Goal: Task Accomplishment & Management: Use online tool/utility

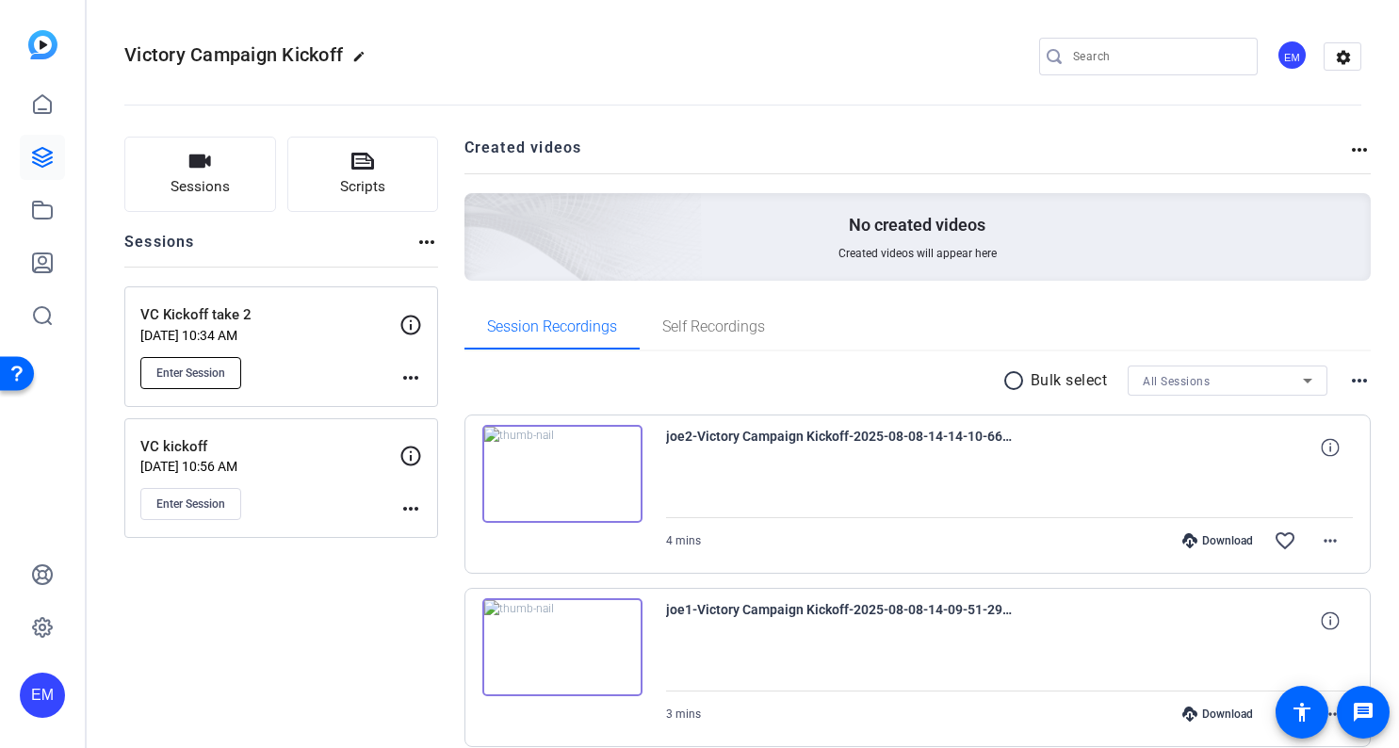
click at [216, 371] on span "Enter Session" at bounding box center [190, 372] width 69 height 15
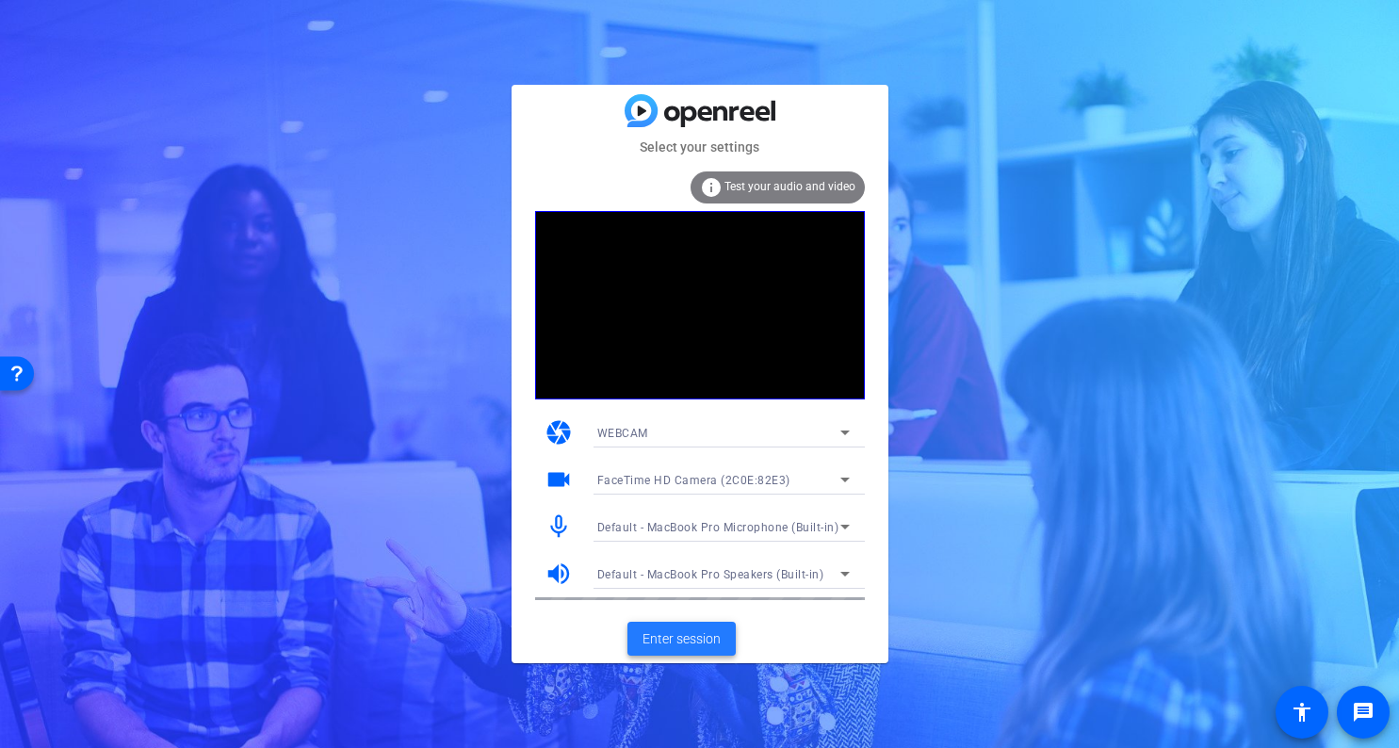
click at [678, 630] on span "Enter session" at bounding box center [681, 639] width 78 height 20
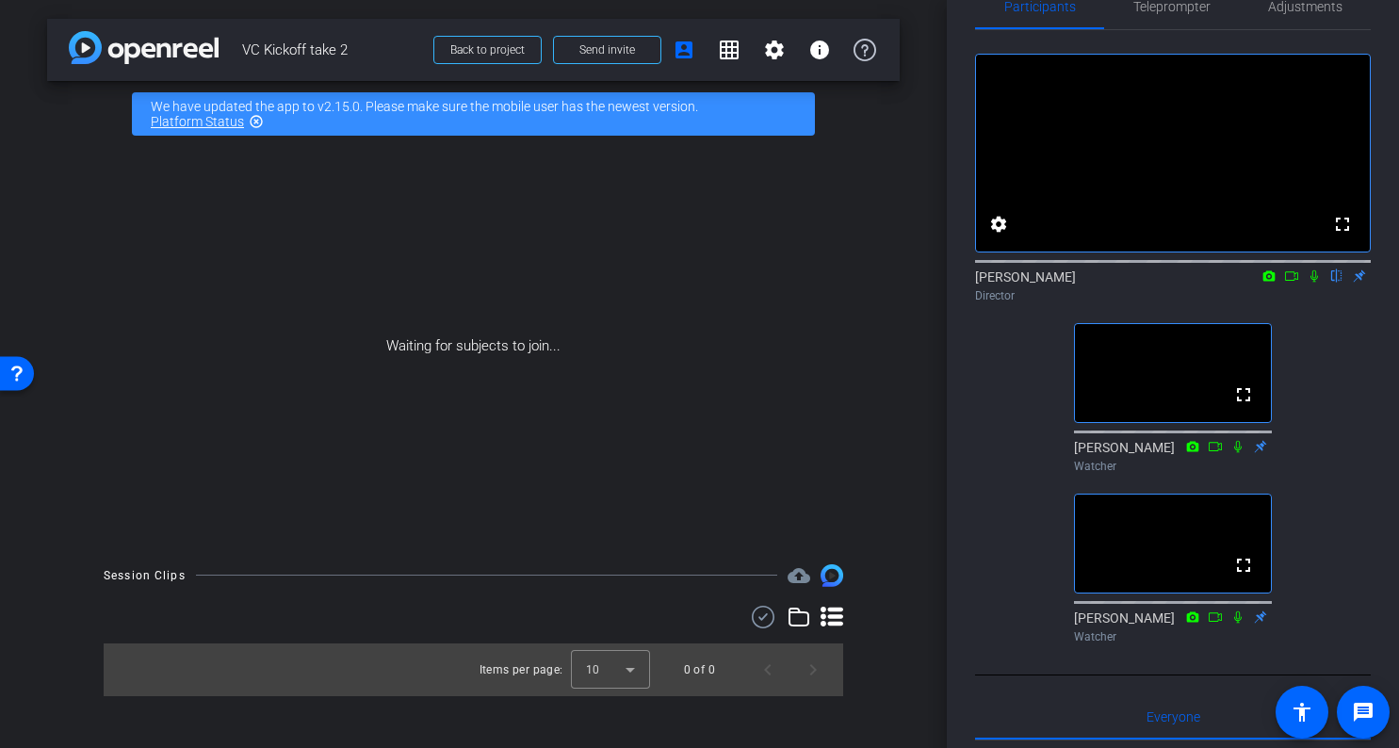
scroll to position [42, 0]
click at [980, 465] on div "fullscreen settings EJ Massa flip Director fullscreen Paul Voss Watcher fullscr…" at bounding box center [1173, 342] width 396 height 621
click at [929, 433] on div "arrow_back VC Kickoff take 2 Back to project Send invite account_box grid_on se…" at bounding box center [473, 374] width 947 height 748
click at [595, 52] on span "Send invite" at bounding box center [607, 49] width 56 height 15
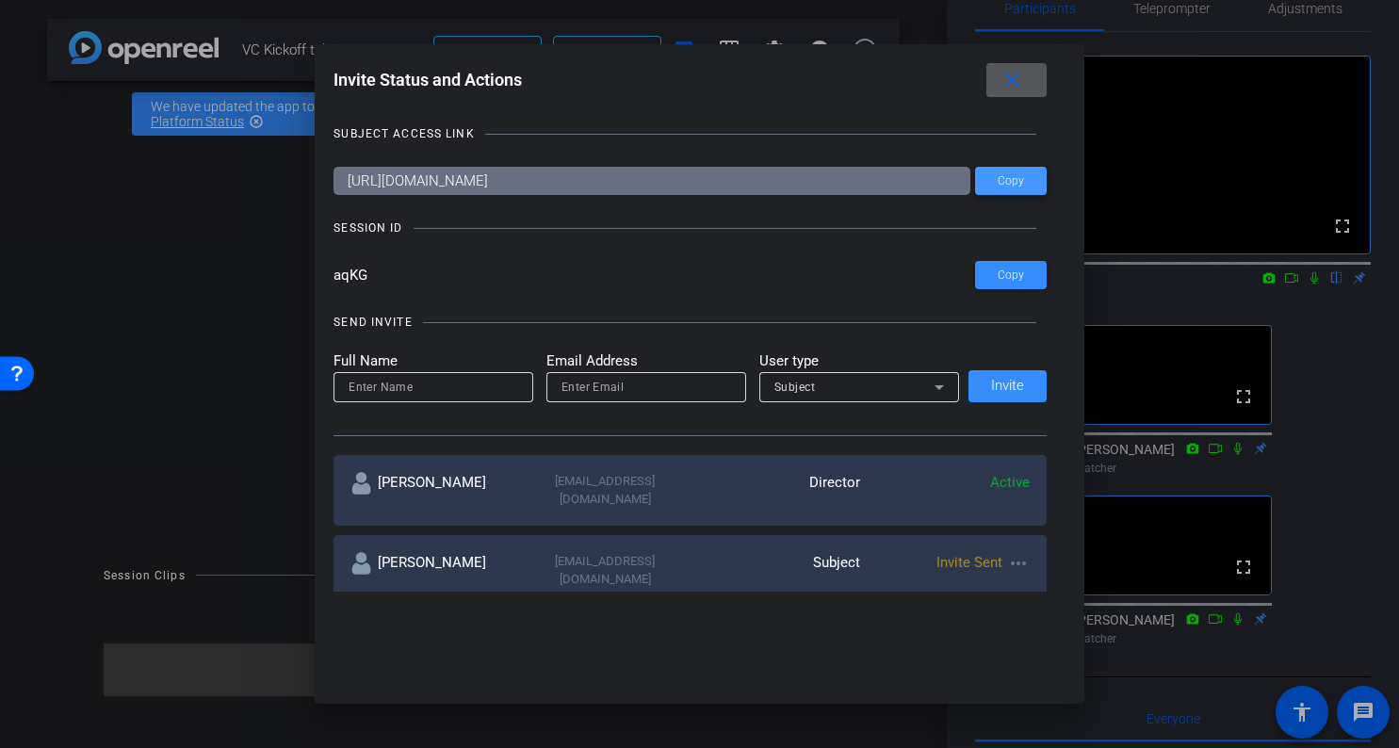
click at [1020, 184] on span "Copy" at bounding box center [1010, 181] width 26 height 14
click at [1024, 79] on mat-icon "close" at bounding box center [1012, 81] width 24 height 24
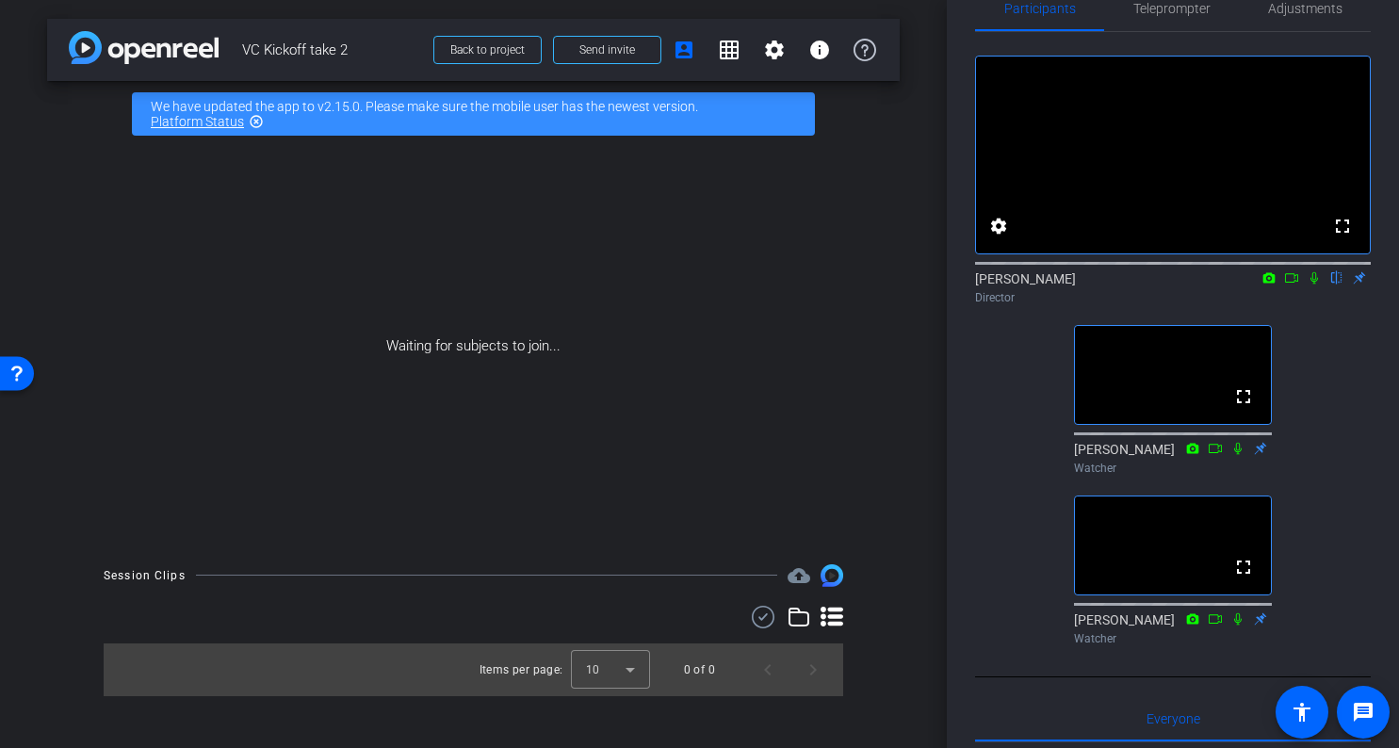
click at [921, 456] on div "arrow_back VC Kickoff take 2 Back to project Send invite account_box grid_on se…" at bounding box center [473, 374] width 947 height 748
click at [919, 412] on div "arrow_back VC Kickoff take 2 Back to project Send invite account_box grid_on se…" at bounding box center [473, 374] width 947 height 748
click at [881, 564] on div "Session Clips cloud_upload Items per page: 10 0 of 0" at bounding box center [473, 630] width 852 height 132
click at [1289, 284] on icon at bounding box center [1291, 277] width 15 height 13
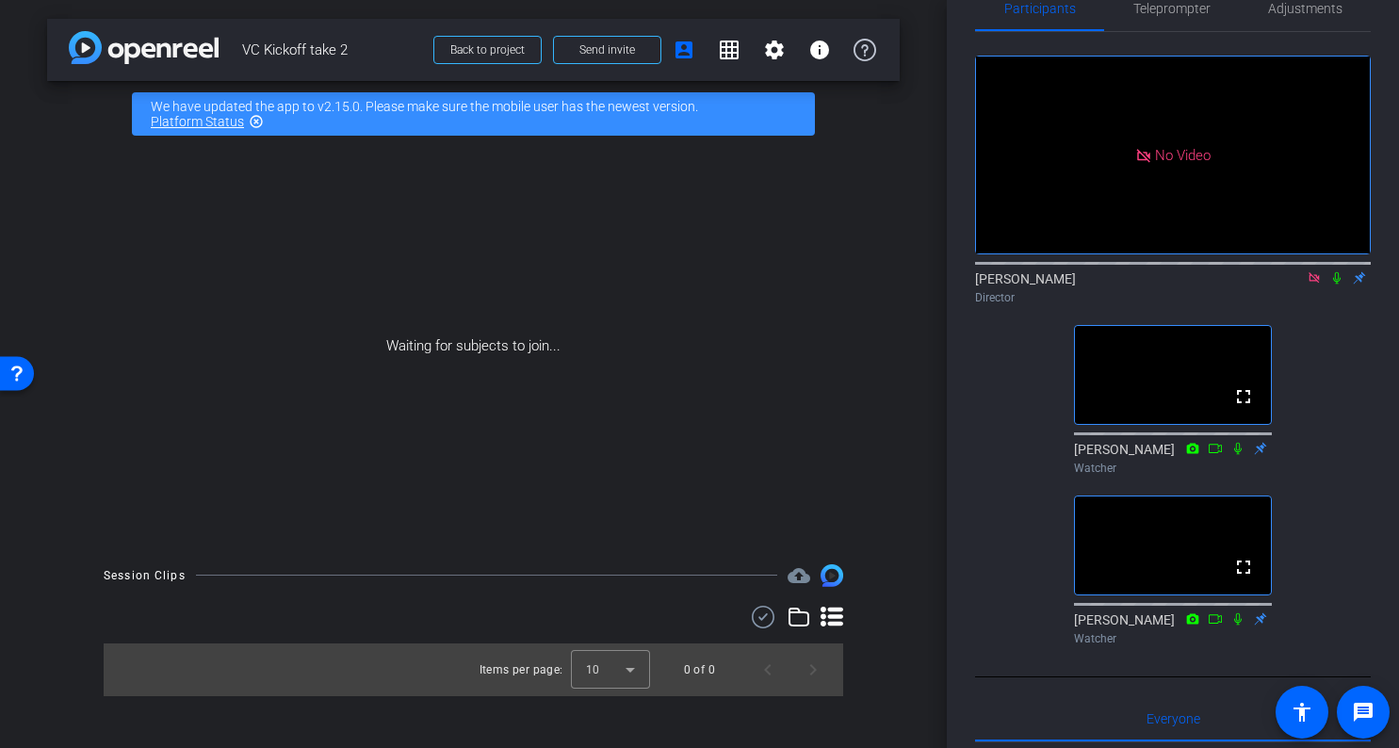
click at [1337, 284] on icon at bounding box center [1337, 278] width 8 height 12
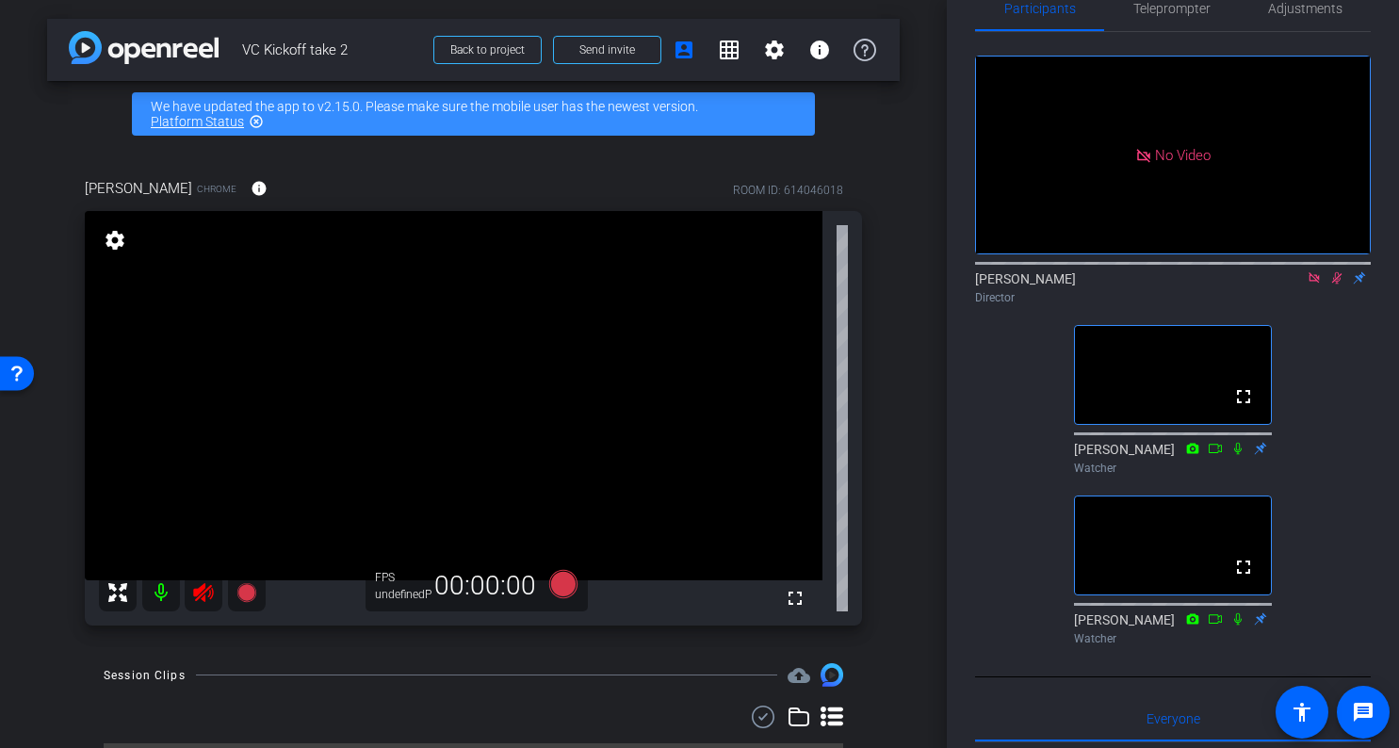
click at [1337, 284] on icon at bounding box center [1337, 278] width 10 height 12
click at [1315, 283] on icon at bounding box center [1313, 277] width 10 height 10
click at [919, 391] on div "arrow_back VC Kickoff take 2 Back to project Send invite account_box grid_on se…" at bounding box center [473, 374] width 947 height 748
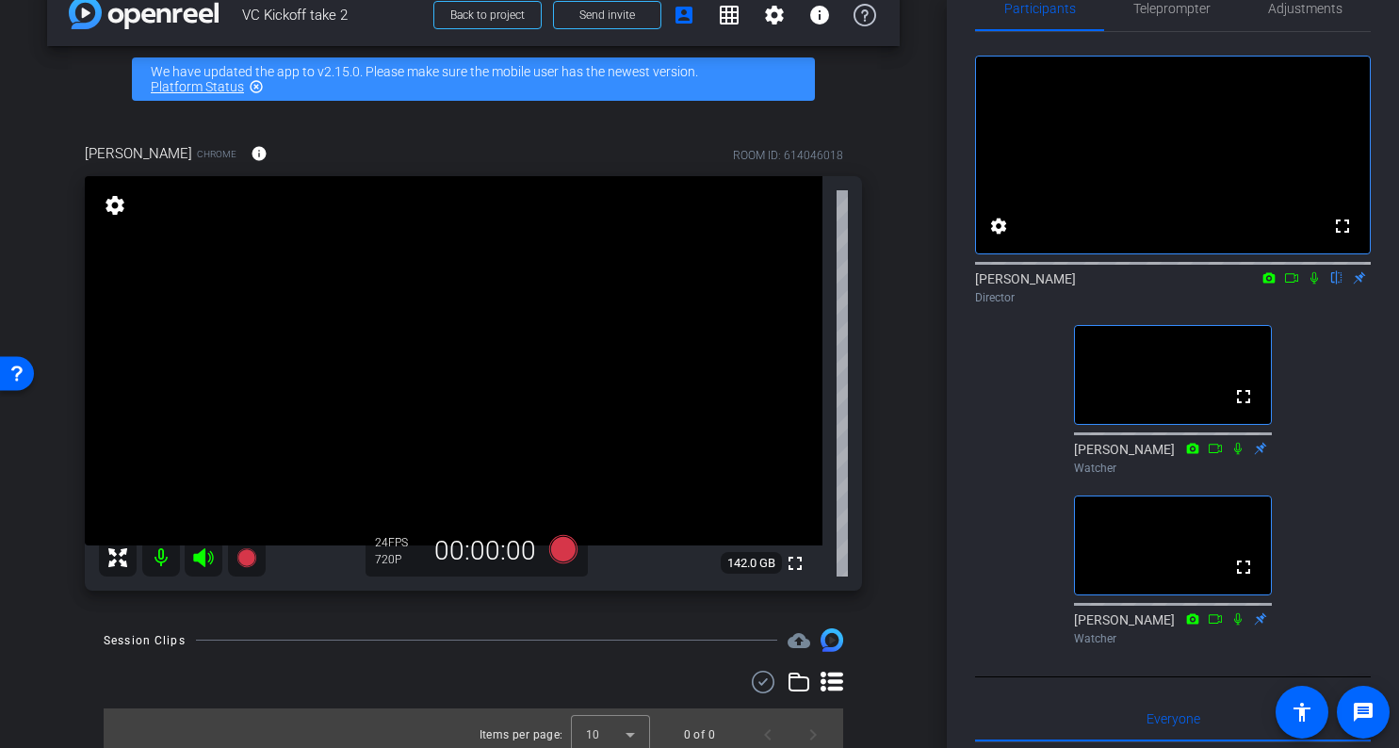
click at [938, 313] on div "arrow_back VC Kickoff take 2 Back to project Send invite account_box grid_on se…" at bounding box center [473, 339] width 947 height 748
click at [933, 313] on div "arrow_back VC Kickoff take 2 Back to project Send invite account_box grid_on se…" at bounding box center [473, 339] width 947 height 748
click at [1325, 13] on span "Adjustments" at bounding box center [1305, 8] width 74 height 13
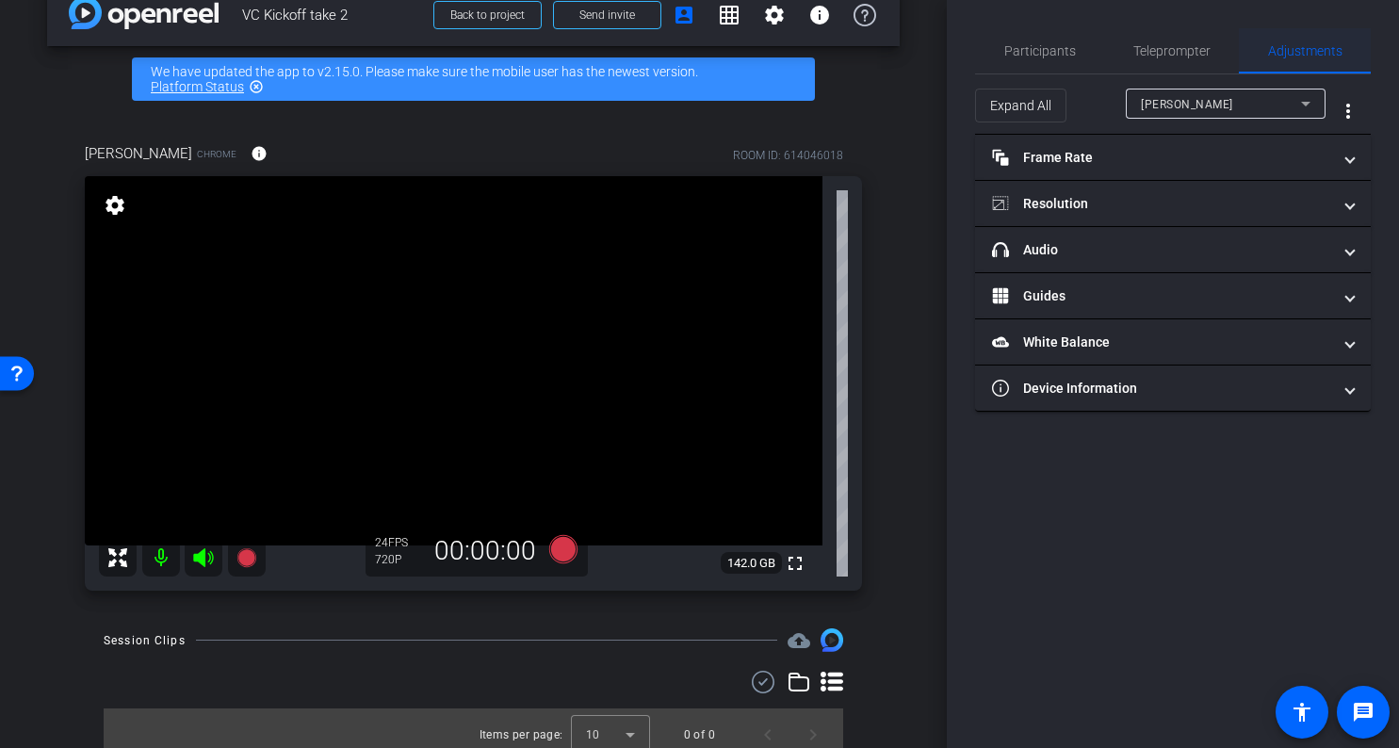
scroll to position [0, 0]
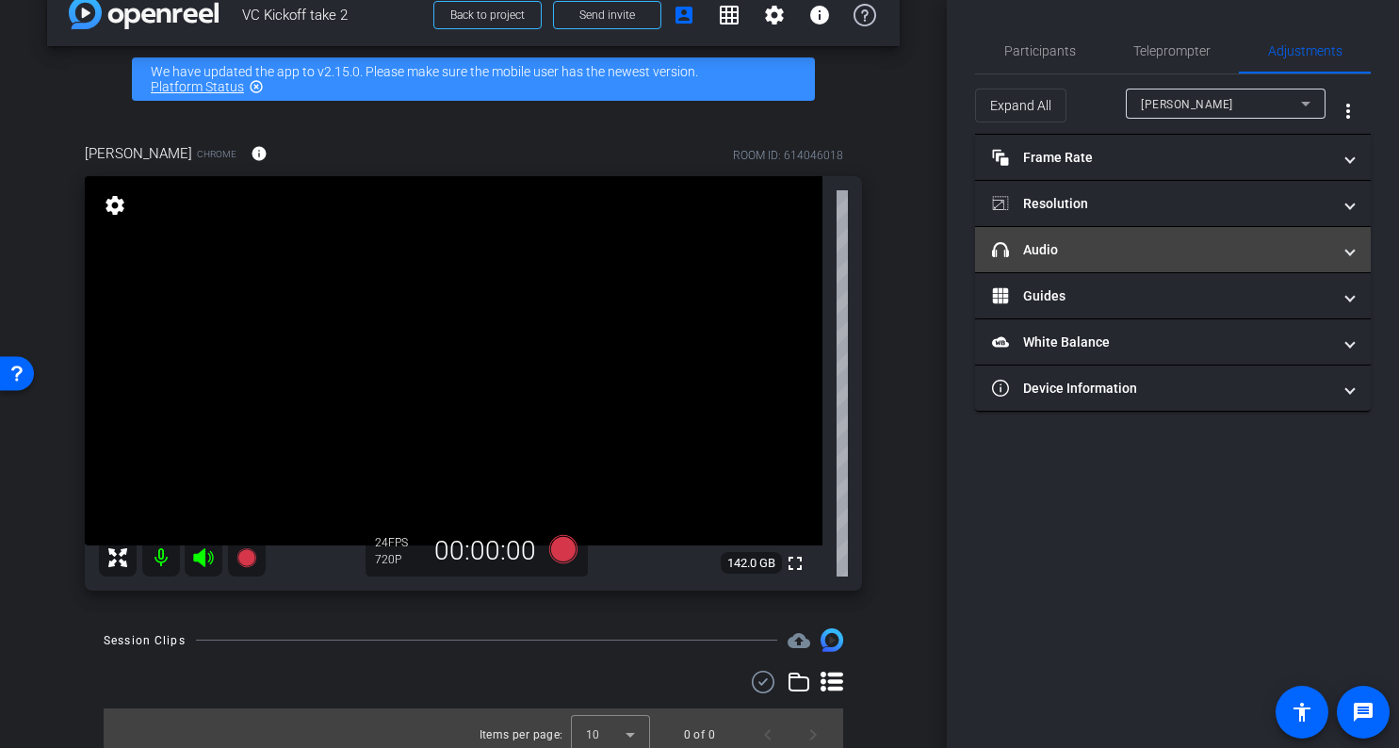
click at [1051, 260] on mat-expansion-panel-header "headphone icon Audio" at bounding box center [1173, 249] width 396 height 45
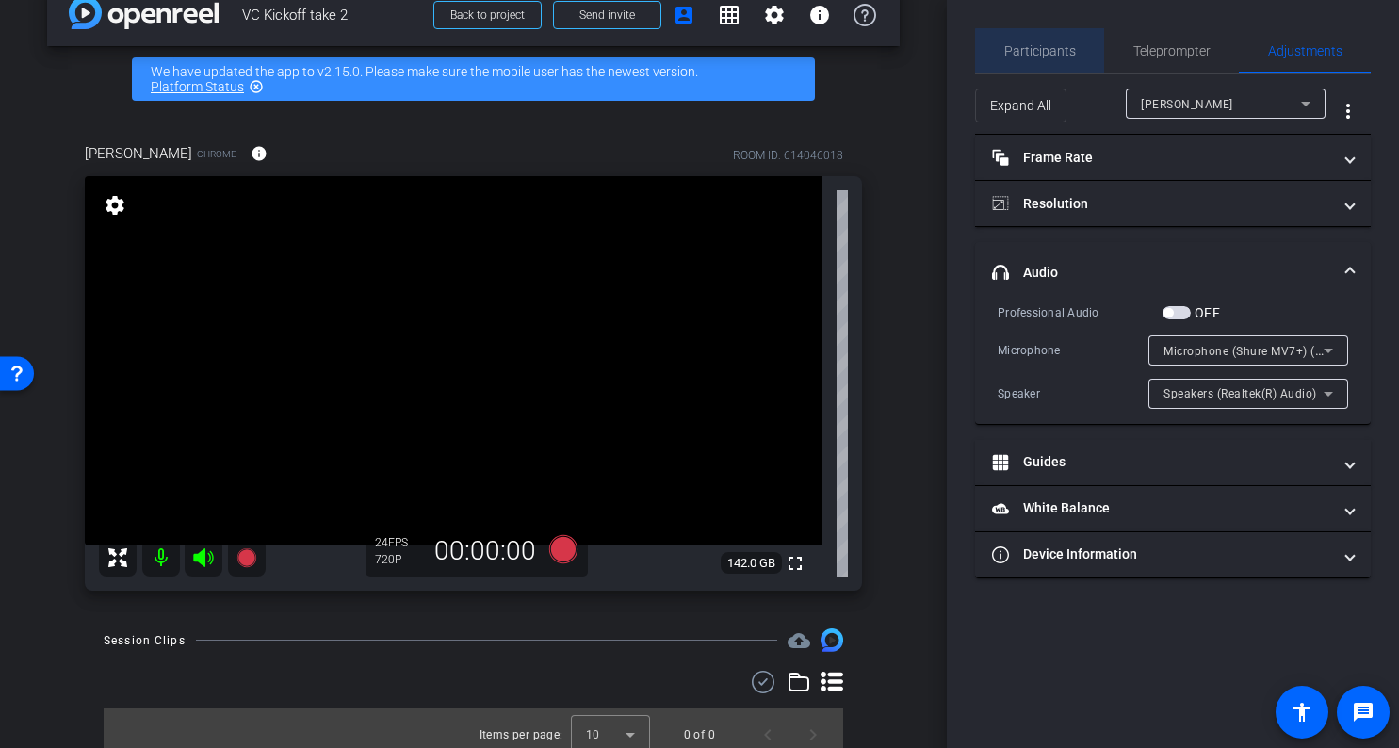
click at [1050, 61] on span "Participants" at bounding box center [1040, 50] width 72 height 45
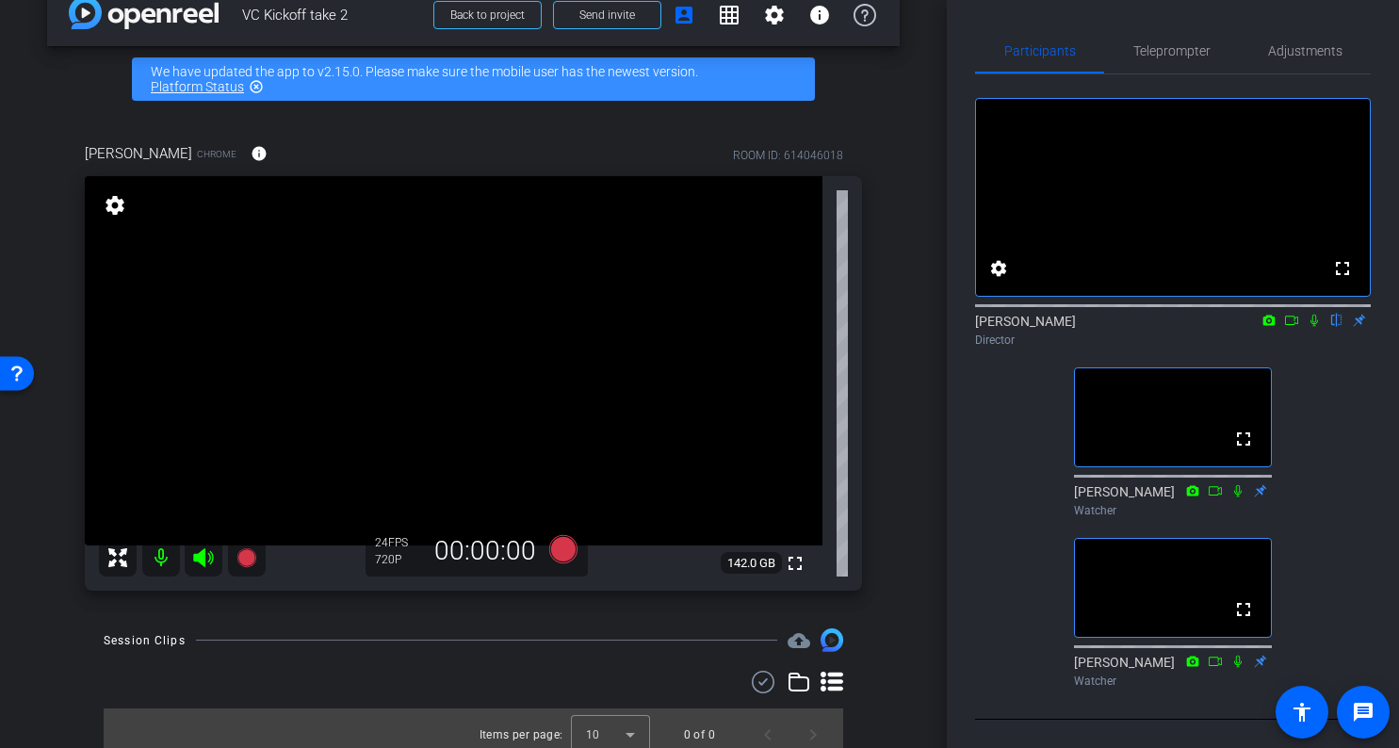
click at [907, 290] on div "arrow_back VC Kickoff take 2 Back to project Send invite account_box grid_on se…" at bounding box center [473, 339] width 947 height 748
click at [888, 414] on div "Joe Mallee Chrome info ROOM ID: 614046018 fullscreen settings 142.0 GB 24 FPS 7…" at bounding box center [473, 360] width 852 height 497
click at [903, 405] on div "arrow_back VC Kickoff take 2 Back to project Send invite account_box grid_on se…" at bounding box center [473, 339] width 947 height 748
click at [881, 354] on div "Joe Mallee Chrome info ROOM ID: 614046018 fullscreen settings 142.0 GB 24 FPS 7…" at bounding box center [473, 360] width 852 height 497
click at [1281, 49] on span "Adjustments" at bounding box center [1305, 50] width 74 height 13
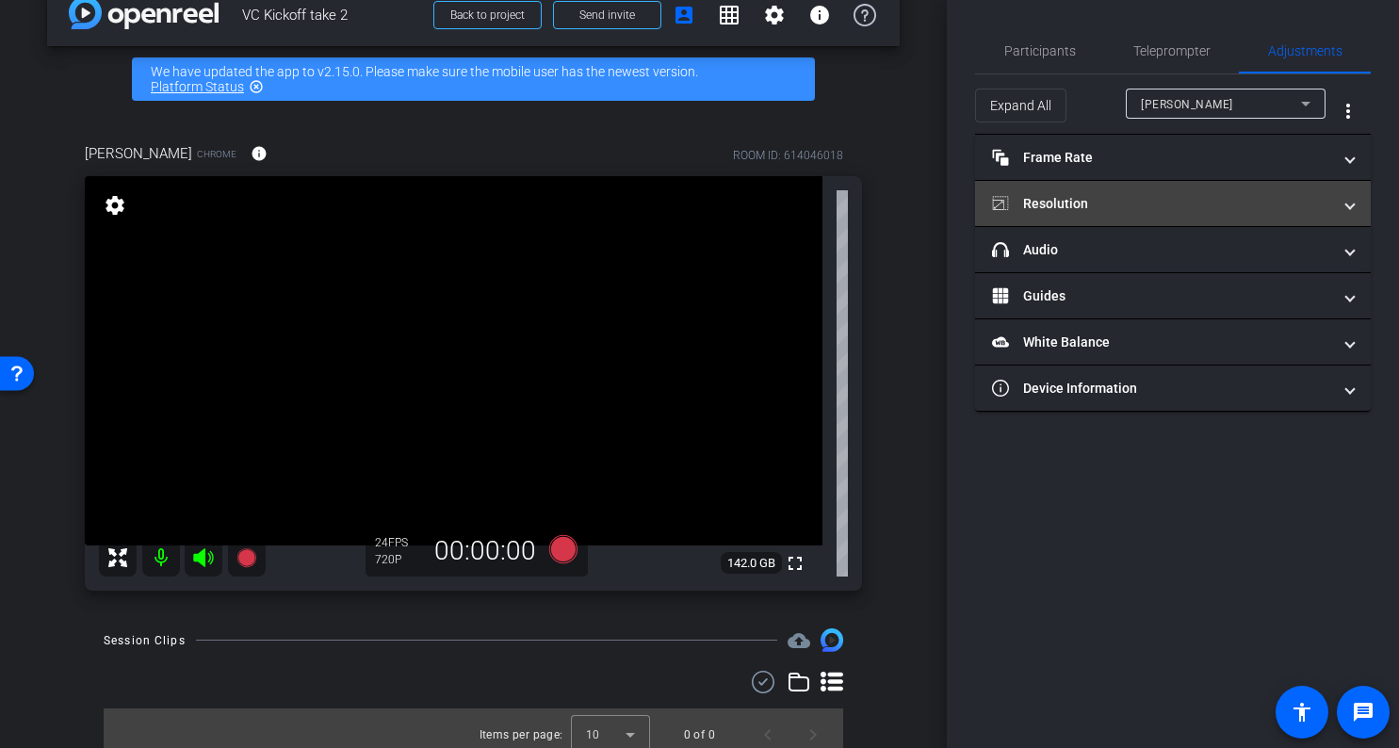
click at [1093, 192] on mat-expansion-panel-header "Resolution" at bounding box center [1173, 203] width 396 height 45
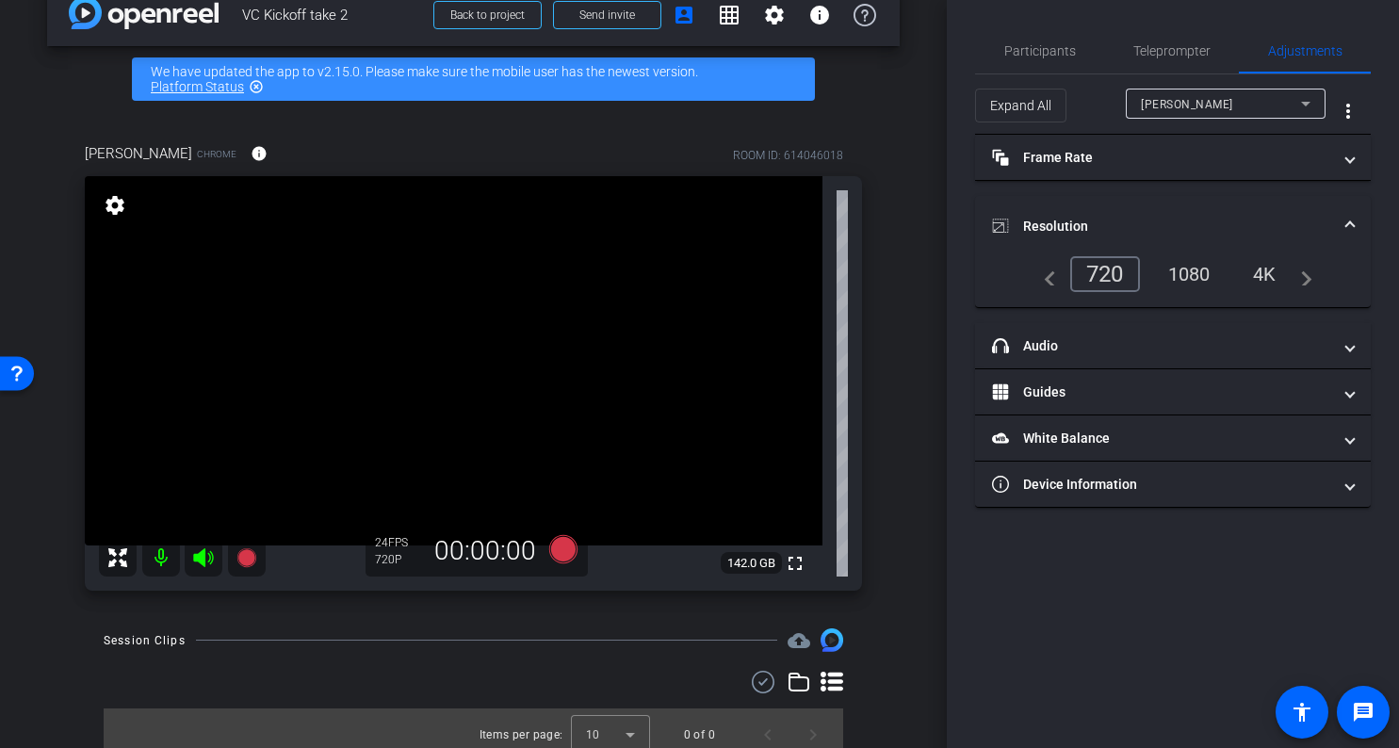
click at [1194, 272] on div "1080" at bounding box center [1189, 274] width 71 height 32
click at [1061, 65] on span "Participants" at bounding box center [1040, 50] width 72 height 45
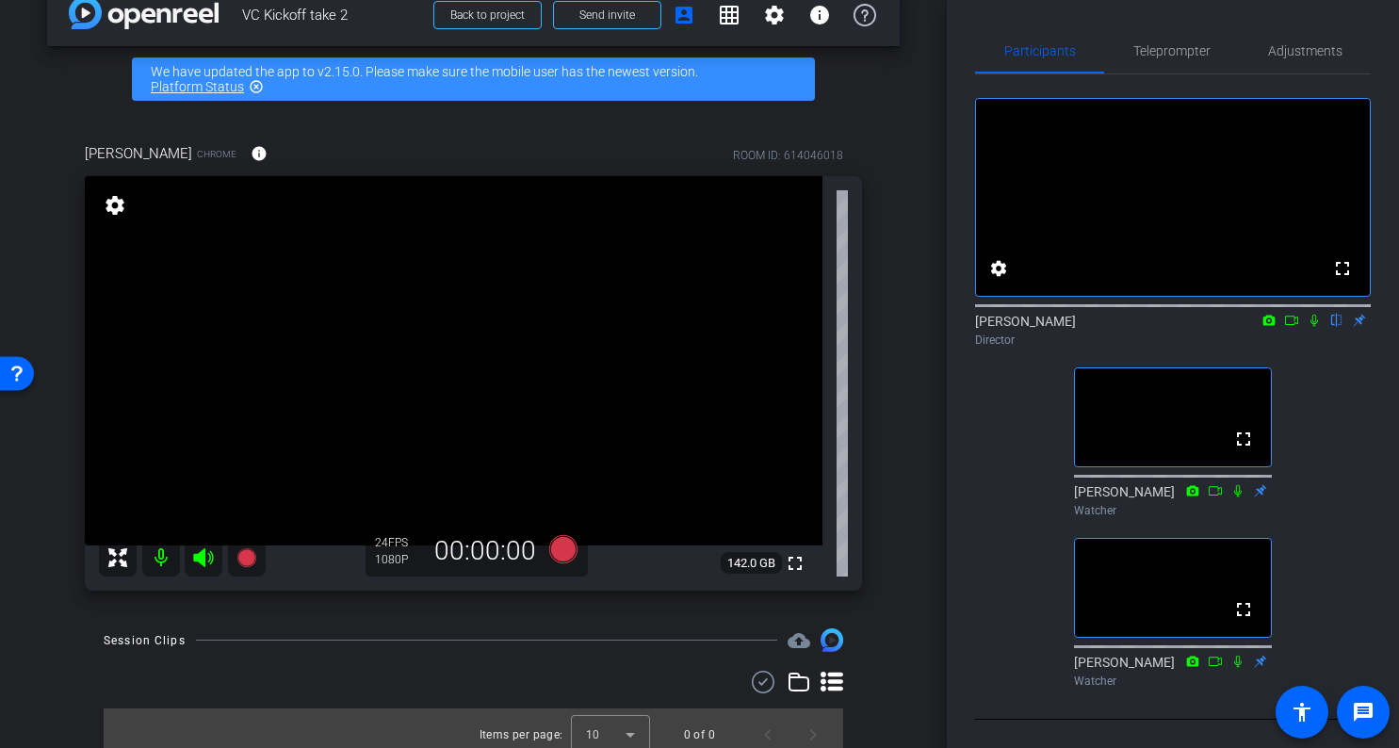
click at [911, 242] on div "arrow_back VC Kickoff take 2 Back to project Send invite account_box grid_on se…" at bounding box center [473, 339] width 947 height 748
click at [923, 385] on div "arrow_back VC Kickoff take 2 Back to project Send invite account_box grid_on se…" at bounding box center [473, 339] width 947 height 748
click at [923, 383] on div "arrow_back VC Kickoff take 2 Back to project Send invite account_box grid_on se…" at bounding box center [473, 339] width 947 height 748
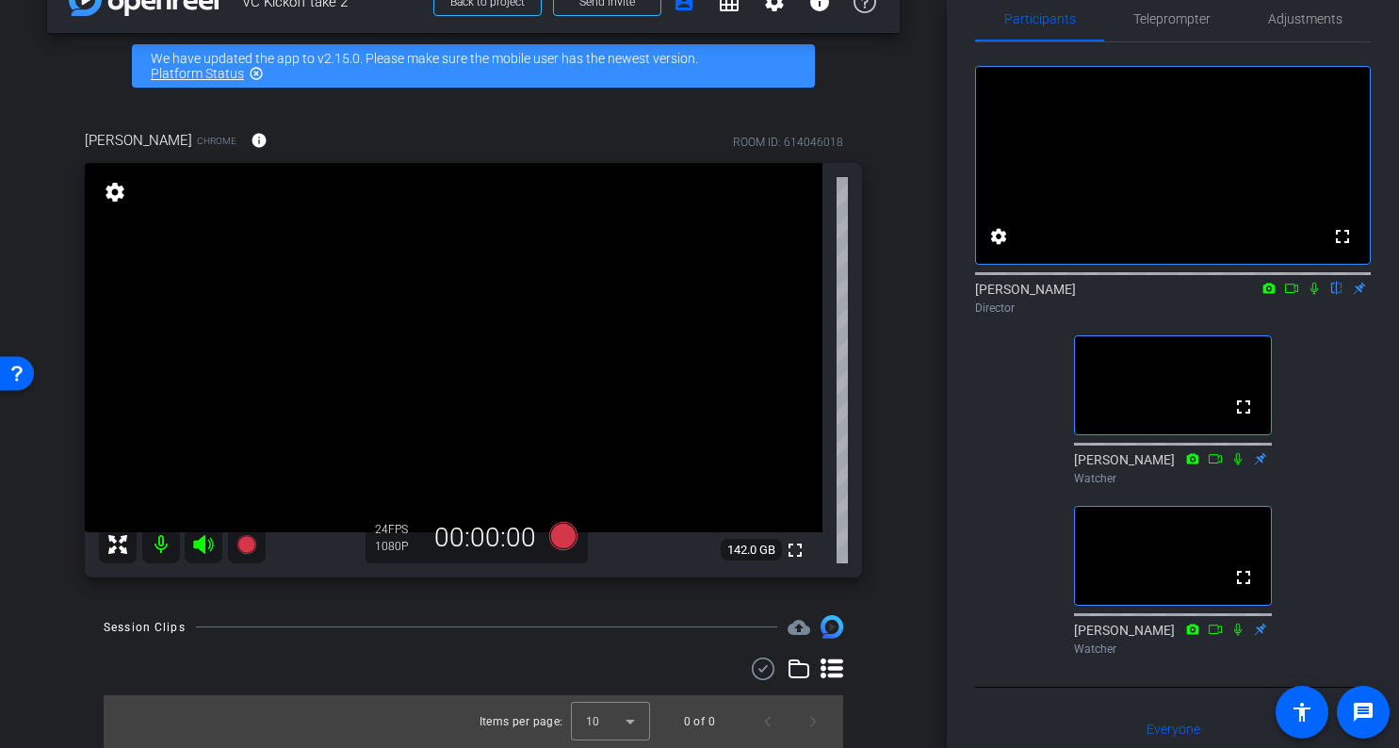
scroll to position [25, 0]
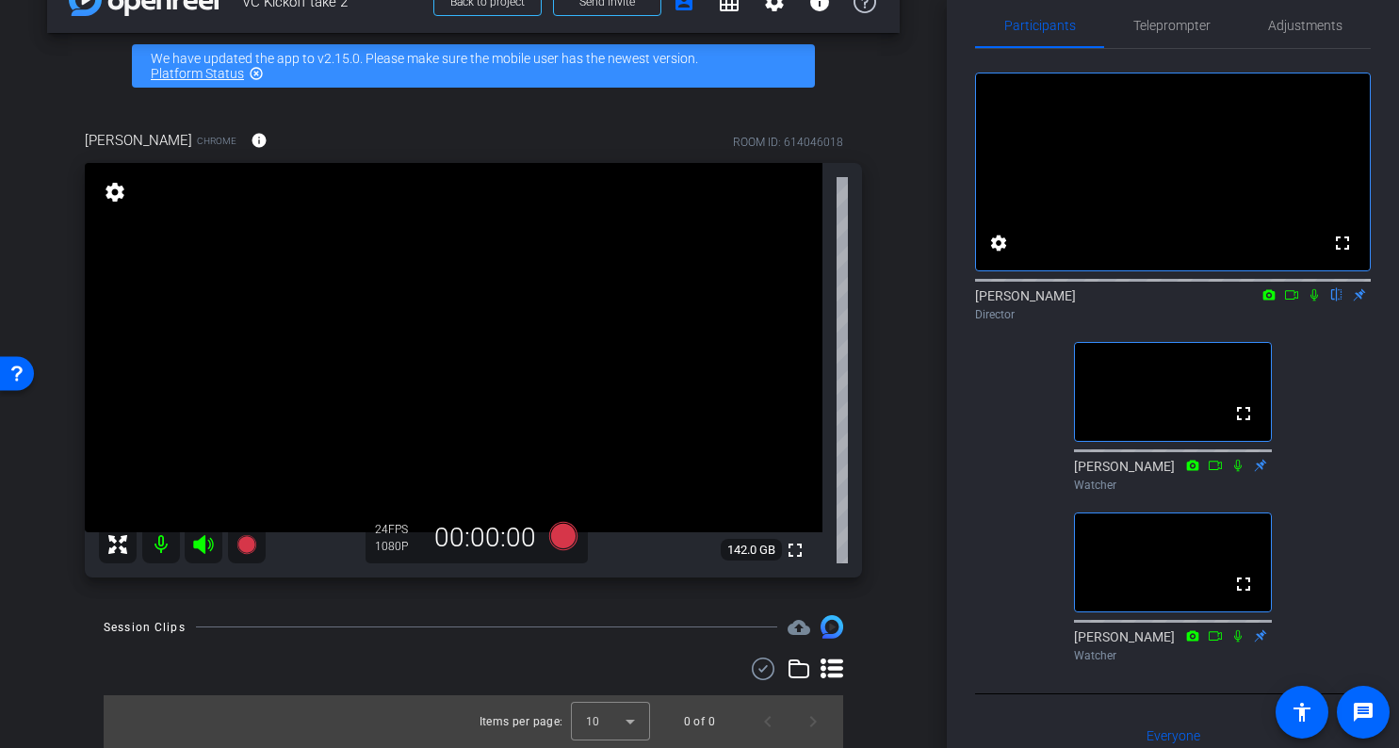
click at [918, 389] on div "arrow_back VC Kickoff take 2 Back to project Send invite account_box grid_on se…" at bounding box center [473, 326] width 947 height 748
click at [995, 409] on div "fullscreen settings EJ Massa flip Director fullscreen Paul Voss Watcher fullscr…" at bounding box center [1173, 359] width 396 height 621
click at [994, 409] on div "fullscreen settings EJ Massa flip Director fullscreen Paul Voss Watcher fullscr…" at bounding box center [1173, 359] width 396 height 621
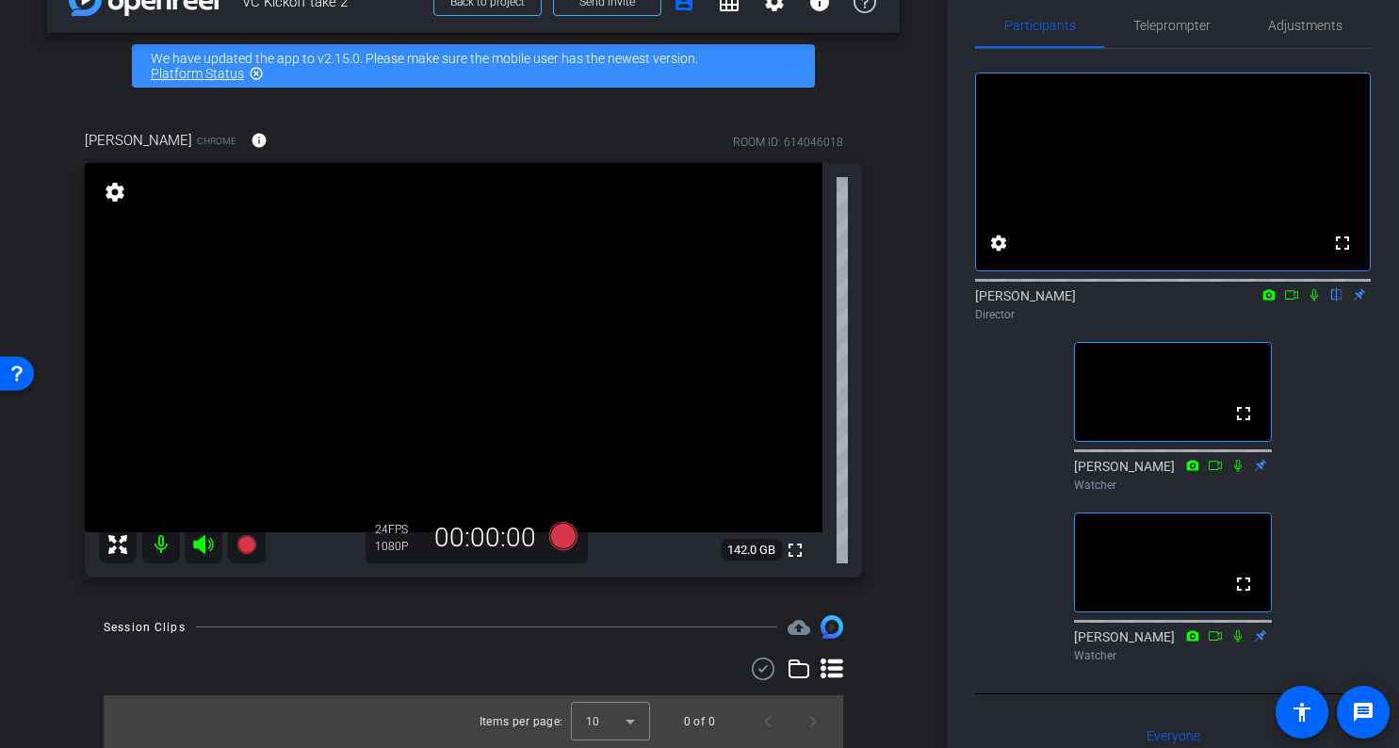
click at [994, 409] on div "fullscreen settings EJ Massa flip Director fullscreen Paul Voss Watcher fullscr…" at bounding box center [1173, 359] width 396 height 621
click at [1295, 301] on icon at bounding box center [1291, 294] width 15 height 13
click at [1338, 301] on icon at bounding box center [1336, 294] width 15 height 13
click at [1336, 301] on icon at bounding box center [1336, 294] width 15 height 13
click at [1318, 300] on icon at bounding box center [1313, 294] width 10 height 10
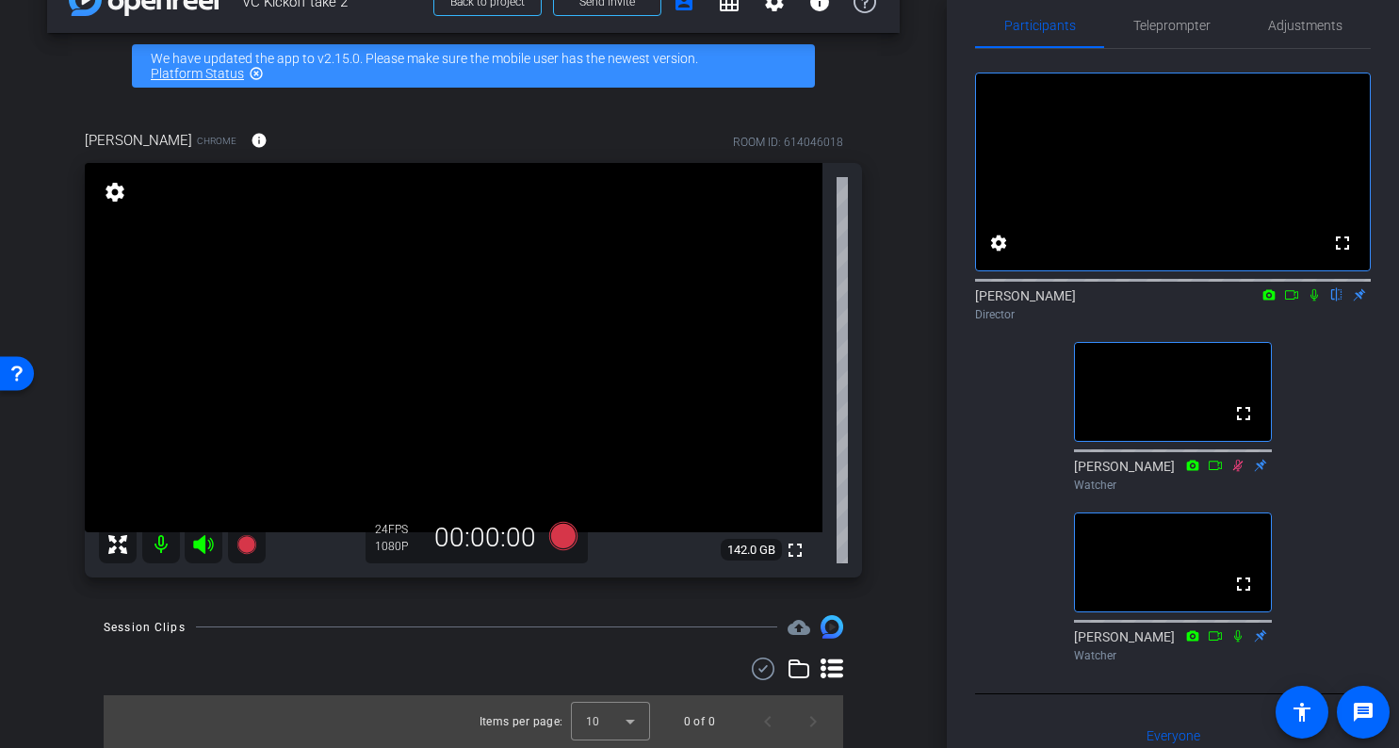
click at [1347, 369] on div "fullscreen settings EJ Massa flip Director fullscreen Paul Voss Watcher fullscr…" at bounding box center [1173, 359] width 396 height 621
click at [927, 357] on div "arrow_back VC Kickoff take 2 Back to project Send invite account_box grid_on se…" at bounding box center [473, 326] width 947 height 748
click at [562, 532] on icon at bounding box center [562, 536] width 28 height 28
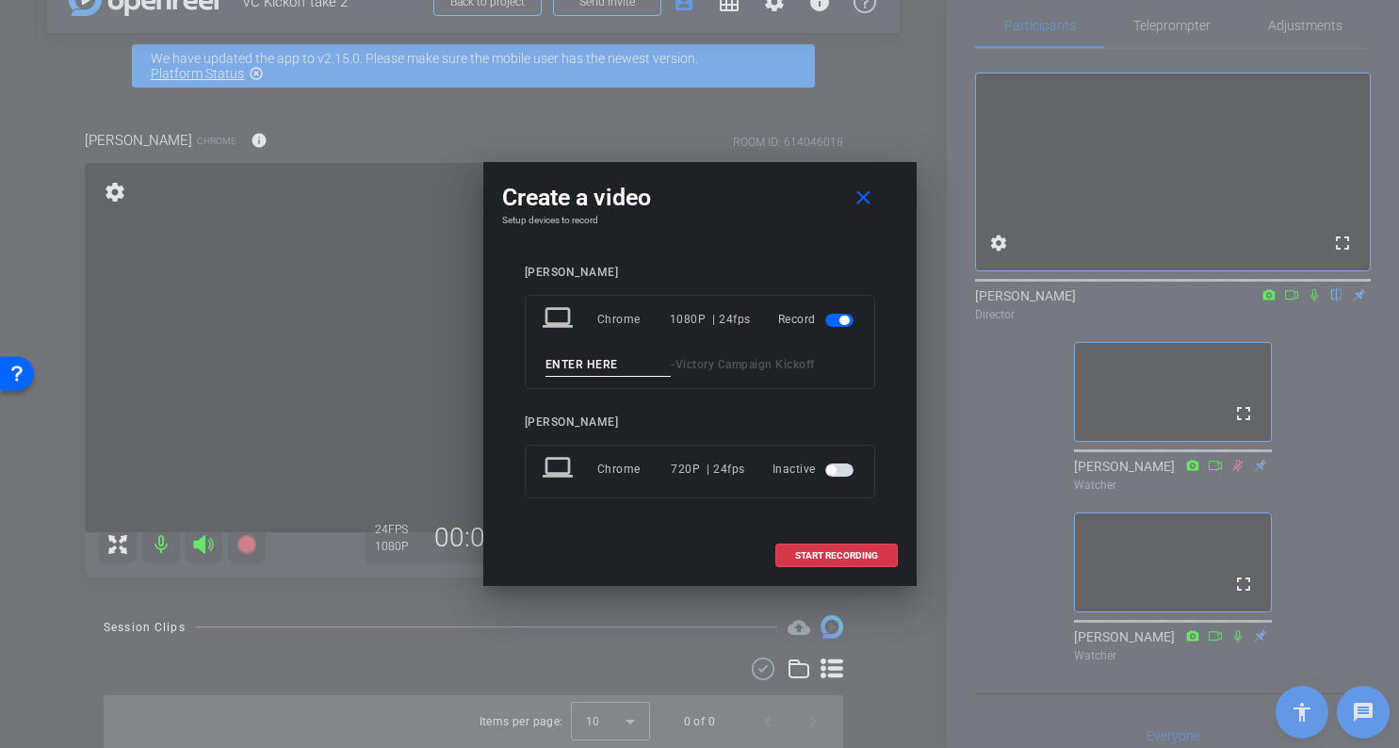
click at [612, 364] on input at bounding box center [608, 365] width 126 height 24
type input "Joe1"
click at [802, 552] on span "START RECORDING" at bounding box center [836, 555] width 83 height 9
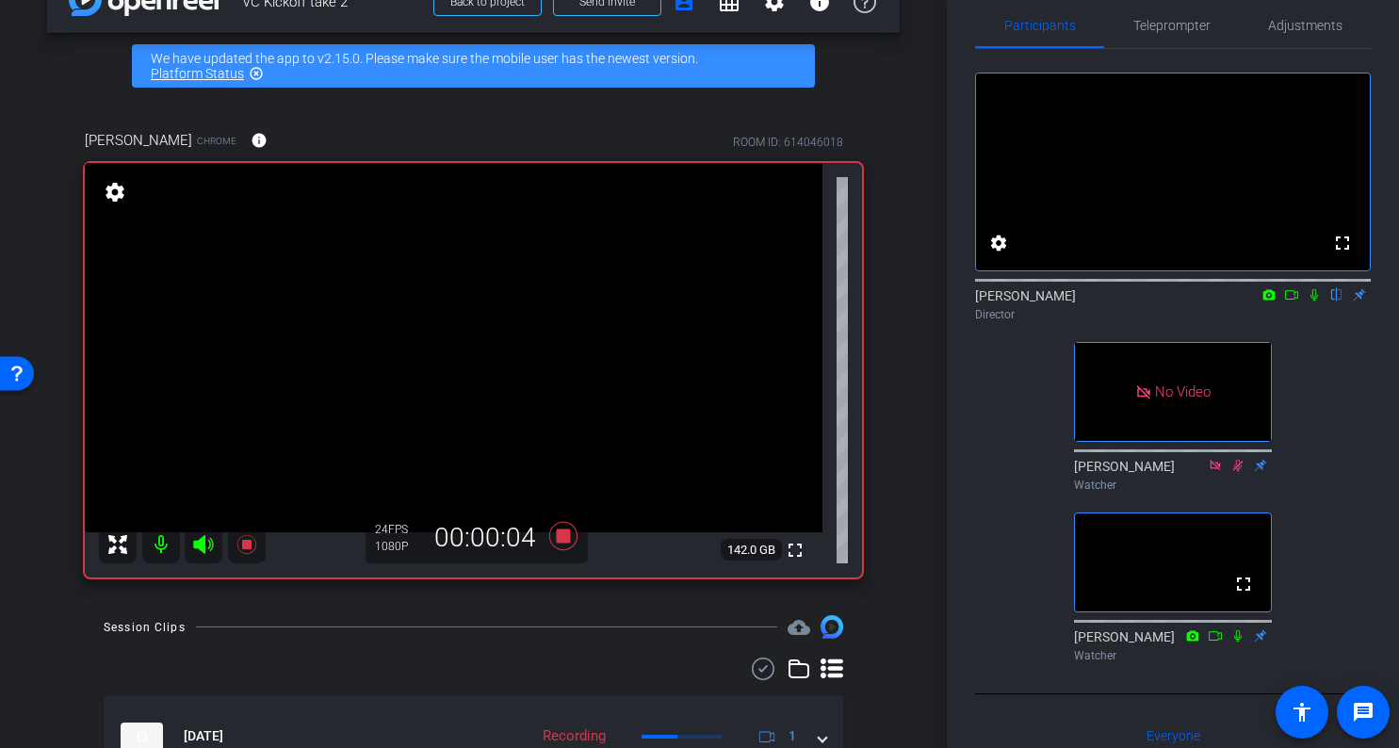
click at [1314, 301] on icon at bounding box center [1313, 294] width 15 height 13
click at [1295, 301] on icon at bounding box center [1291, 294] width 15 height 13
click at [1329, 323] on div "Director" at bounding box center [1173, 314] width 396 height 17
click at [1337, 301] on icon at bounding box center [1337, 295] width 10 height 12
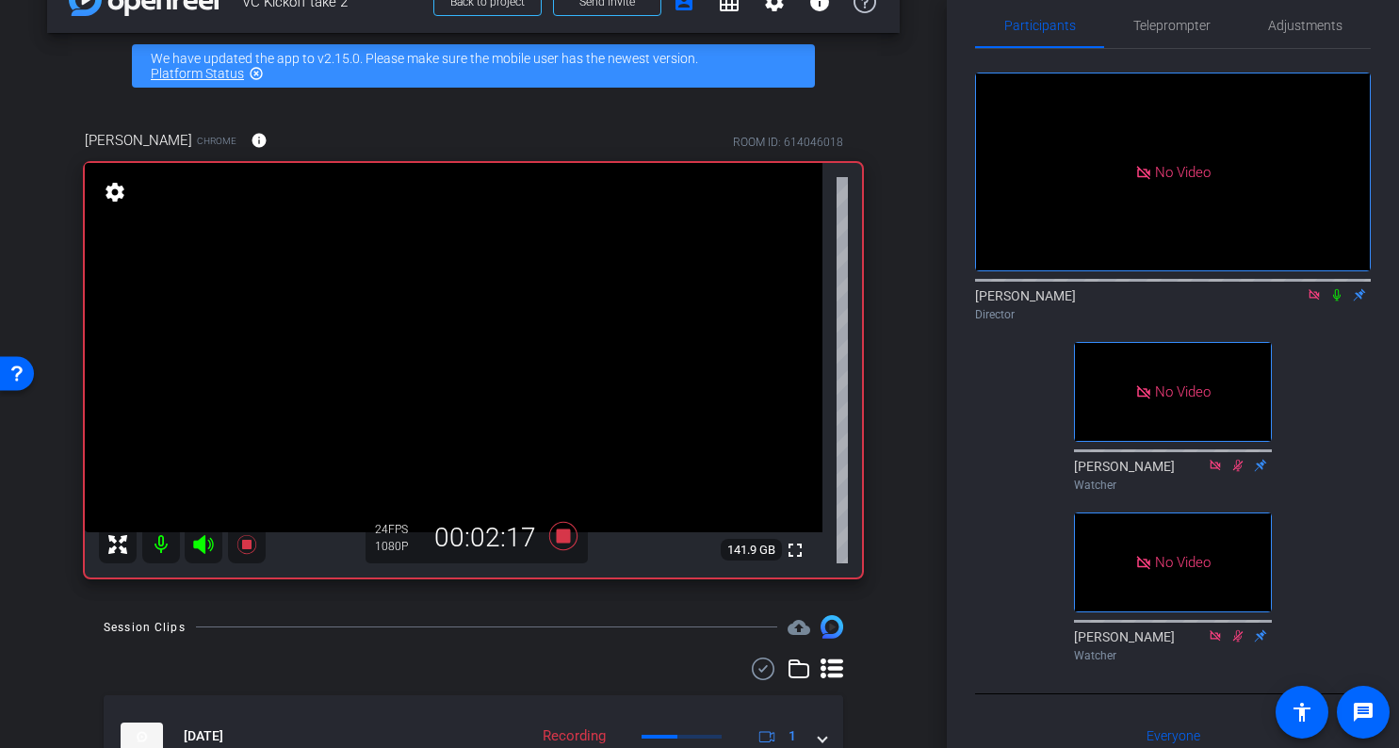
click at [1314, 300] on icon at bounding box center [1313, 294] width 10 height 10
click at [1315, 301] on icon at bounding box center [1313, 294] width 15 height 13
click at [1296, 301] on icon at bounding box center [1291, 294] width 15 height 13
click at [1336, 301] on icon at bounding box center [1336, 294] width 15 height 13
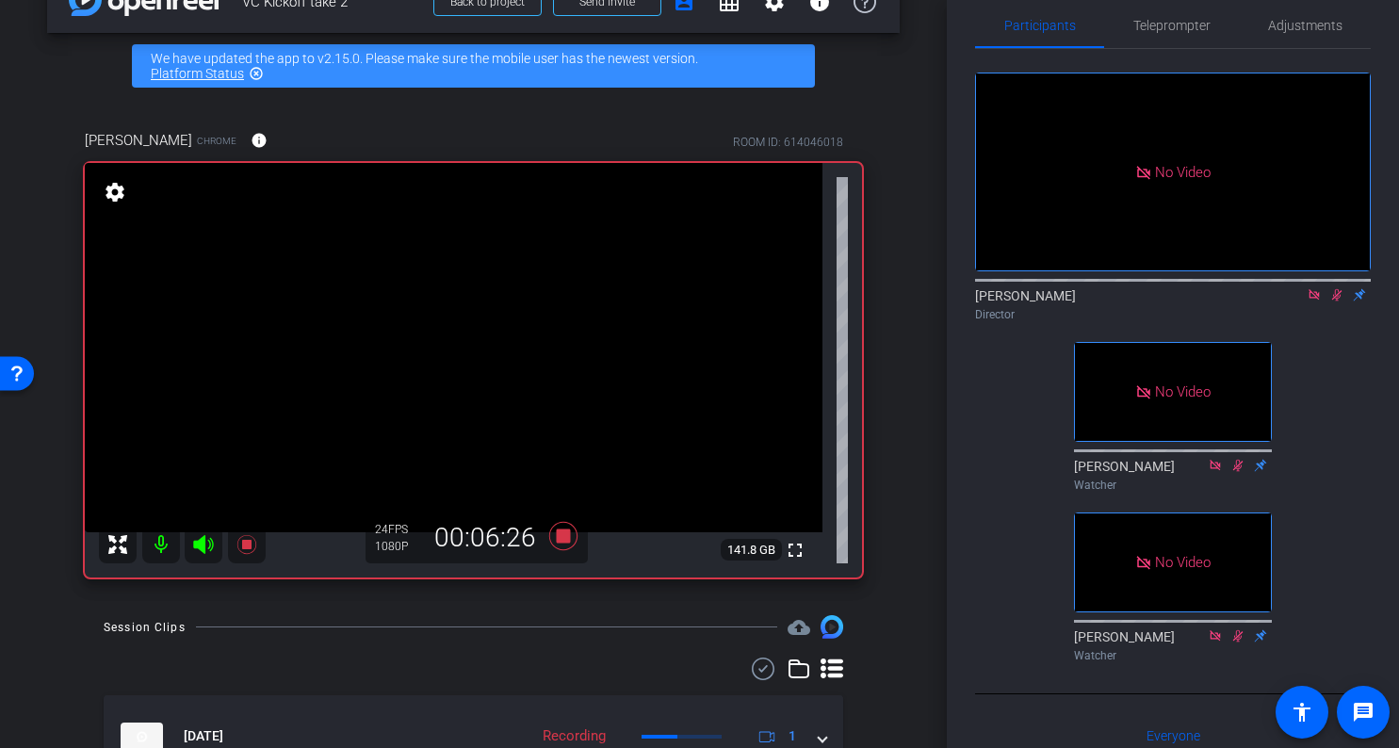
click at [1336, 301] on icon at bounding box center [1336, 294] width 15 height 13
click at [1322, 303] on mat-icon at bounding box center [1314, 294] width 23 height 17
click at [1021, 499] on div "fullscreen settings EJ Massa flip Director No Video Paul Voss Watcher fullscree…" at bounding box center [1173, 359] width 396 height 621
click at [1002, 499] on div "fullscreen settings EJ Massa flip Director No Video Paul Voss Watcher fullscree…" at bounding box center [1173, 359] width 396 height 621
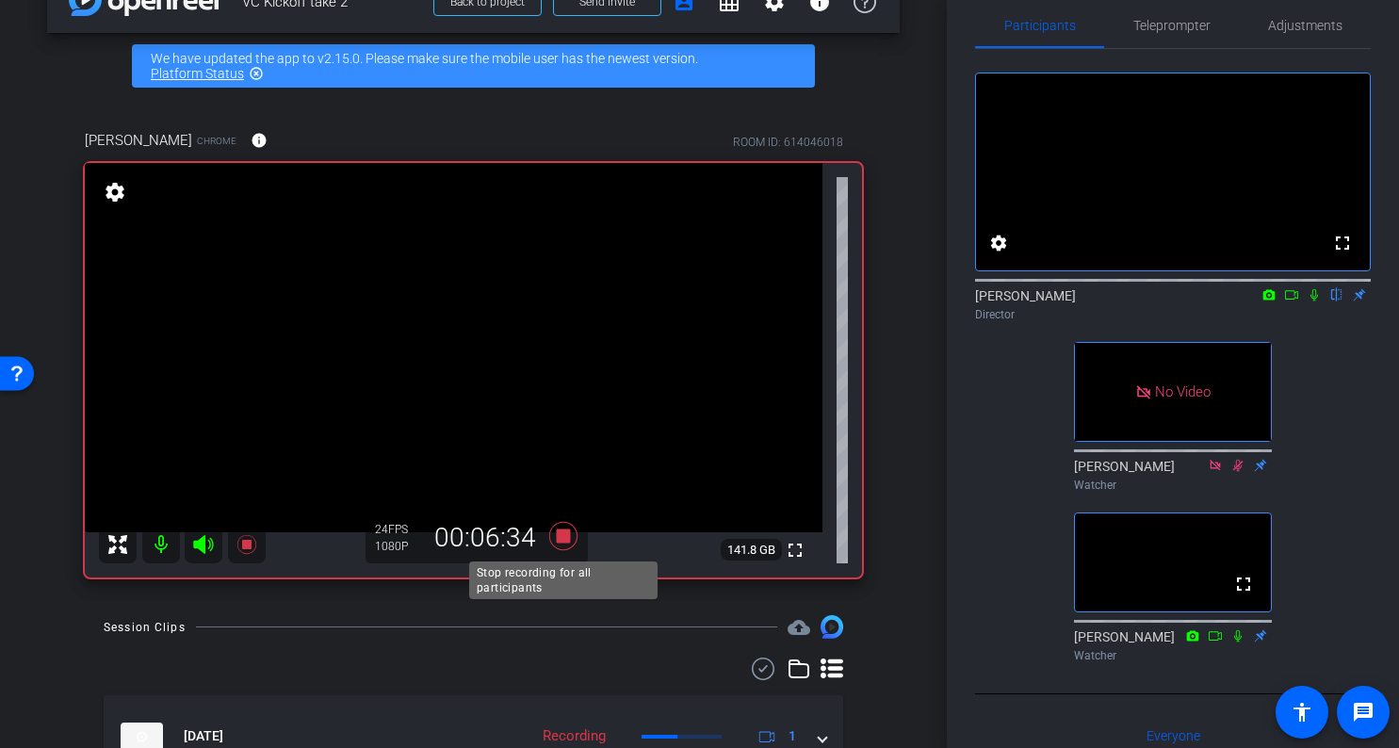
click at [565, 541] on icon at bounding box center [562, 536] width 28 height 28
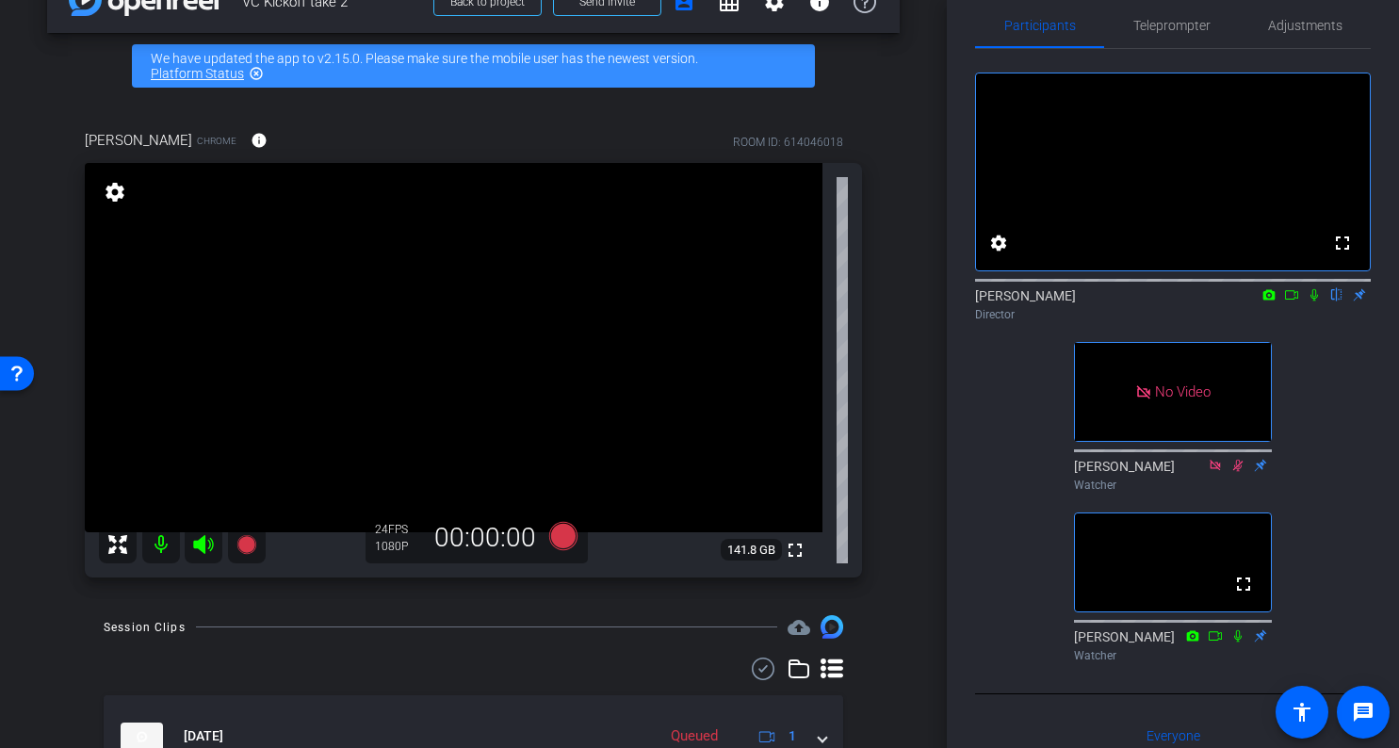
scroll to position [145, 0]
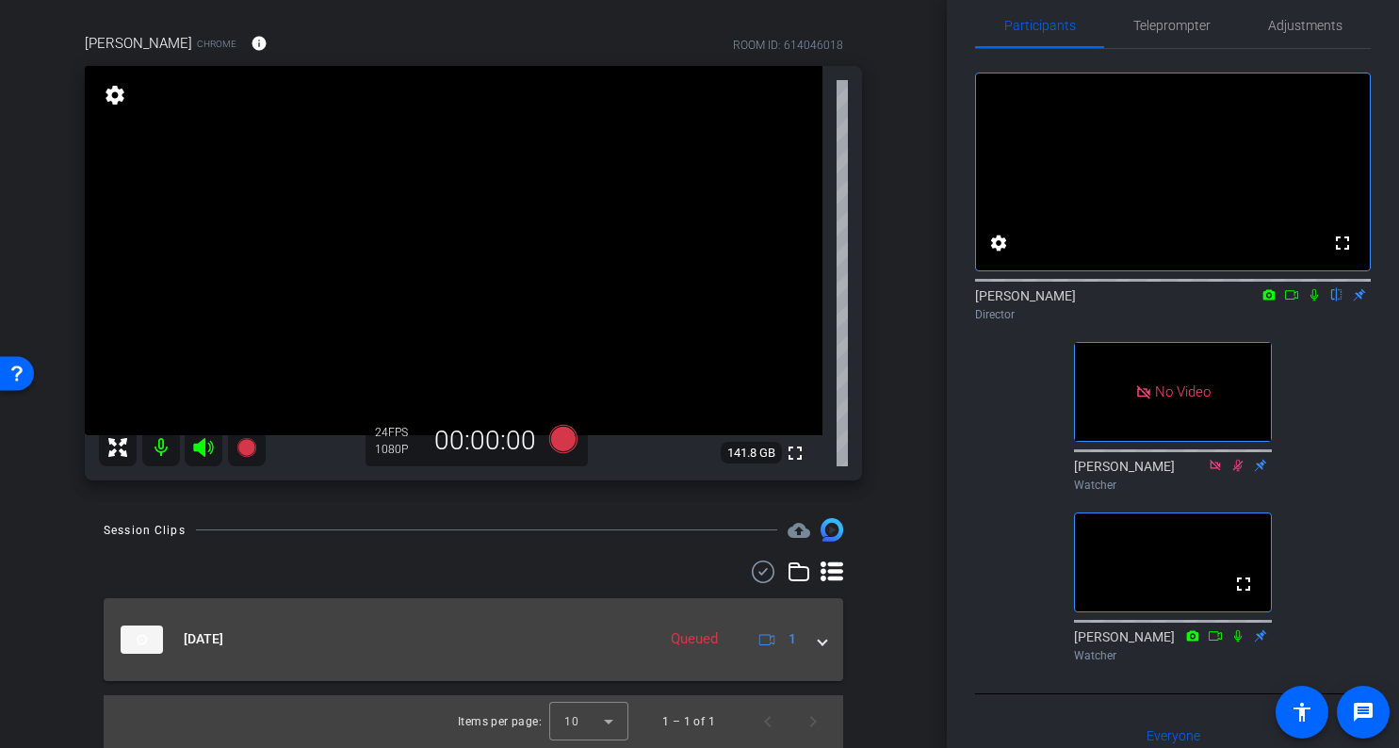
click at [829, 640] on mat-expansion-panel-header "Aug 19, 2025 Queued 1" at bounding box center [473, 639] width 739 height 83
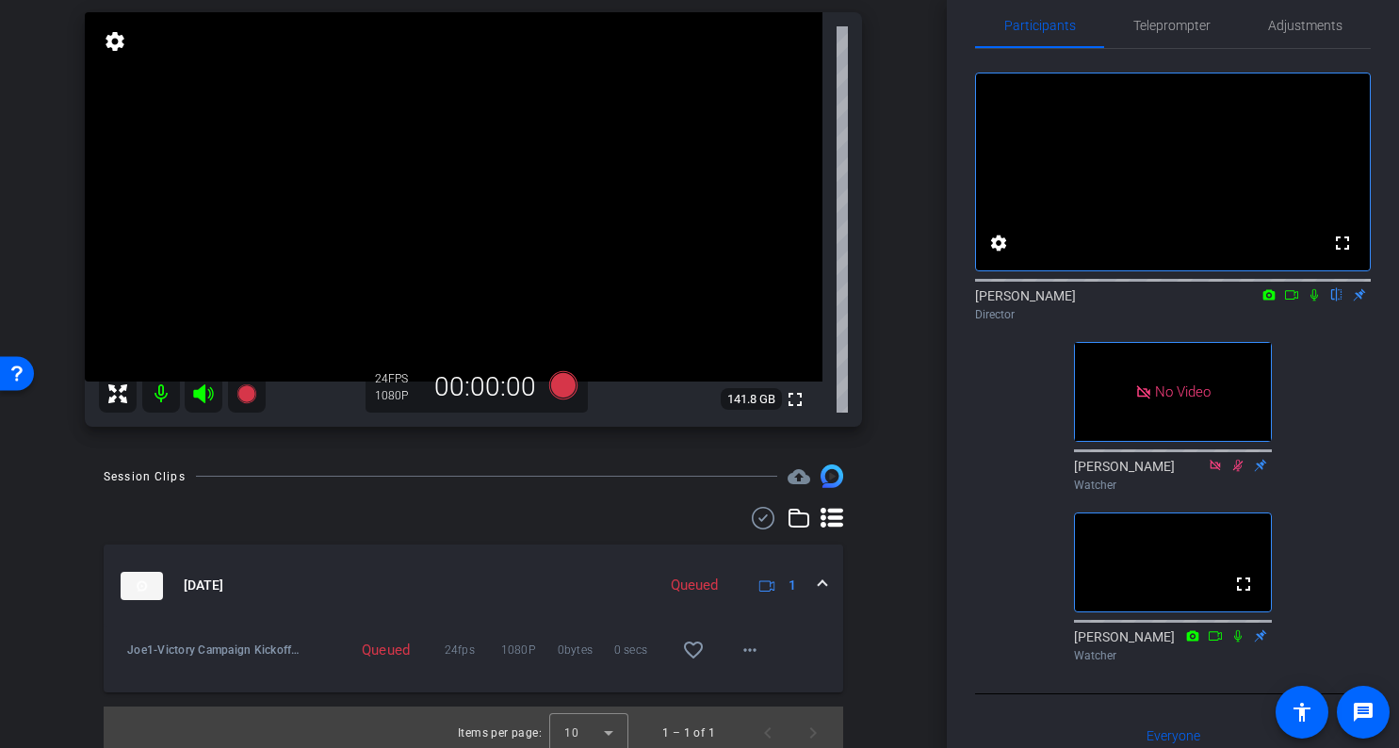
scroll to position [210, 0]
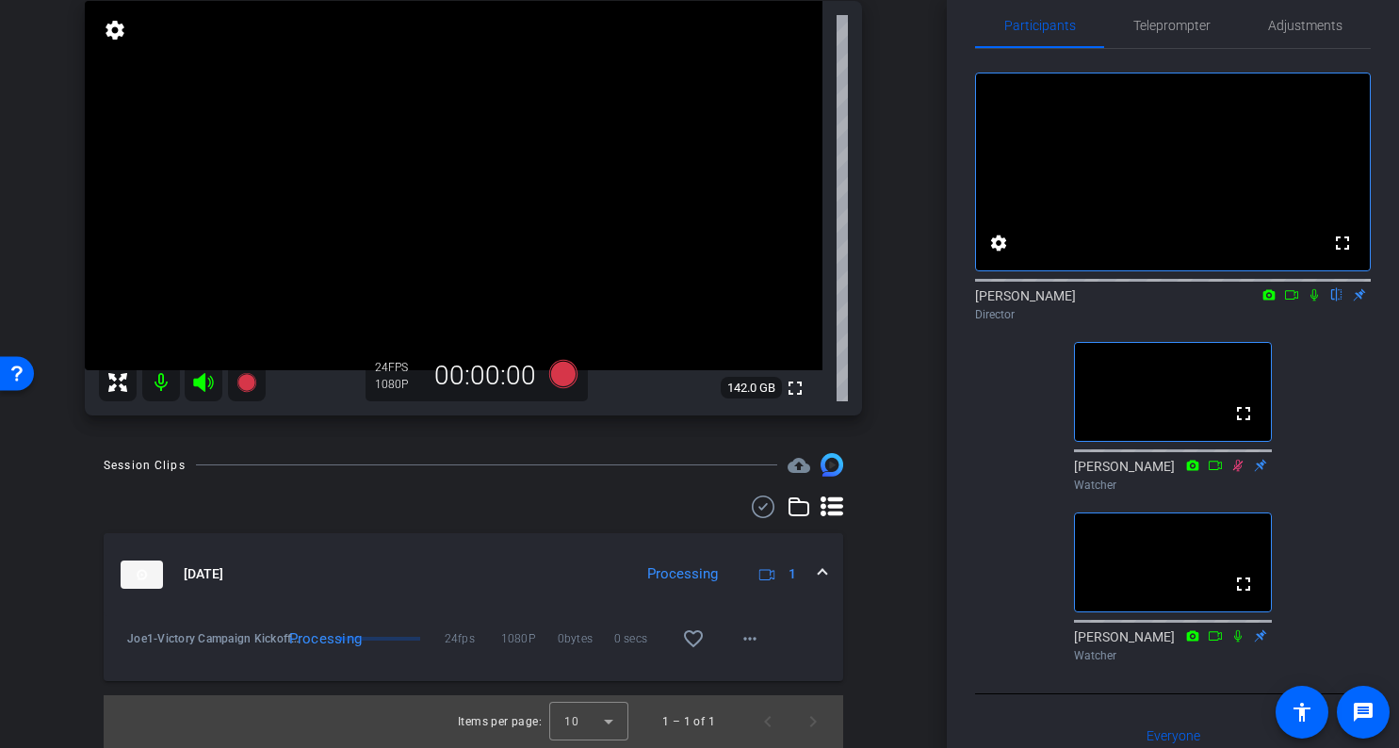
click at [976, 451] on div "fullscreen settings EJ Massa flip Director fullscreen Paul Voss Watcher fullscr…" at bounding box center [1173, 359] width 396 height 621
click at [1002, 462] on div "fullscreen settings EJ Massa flip Director fullscreen Paul Voss Watcher fullscr…" at bounding box center [1173, 359] width 396 height 621
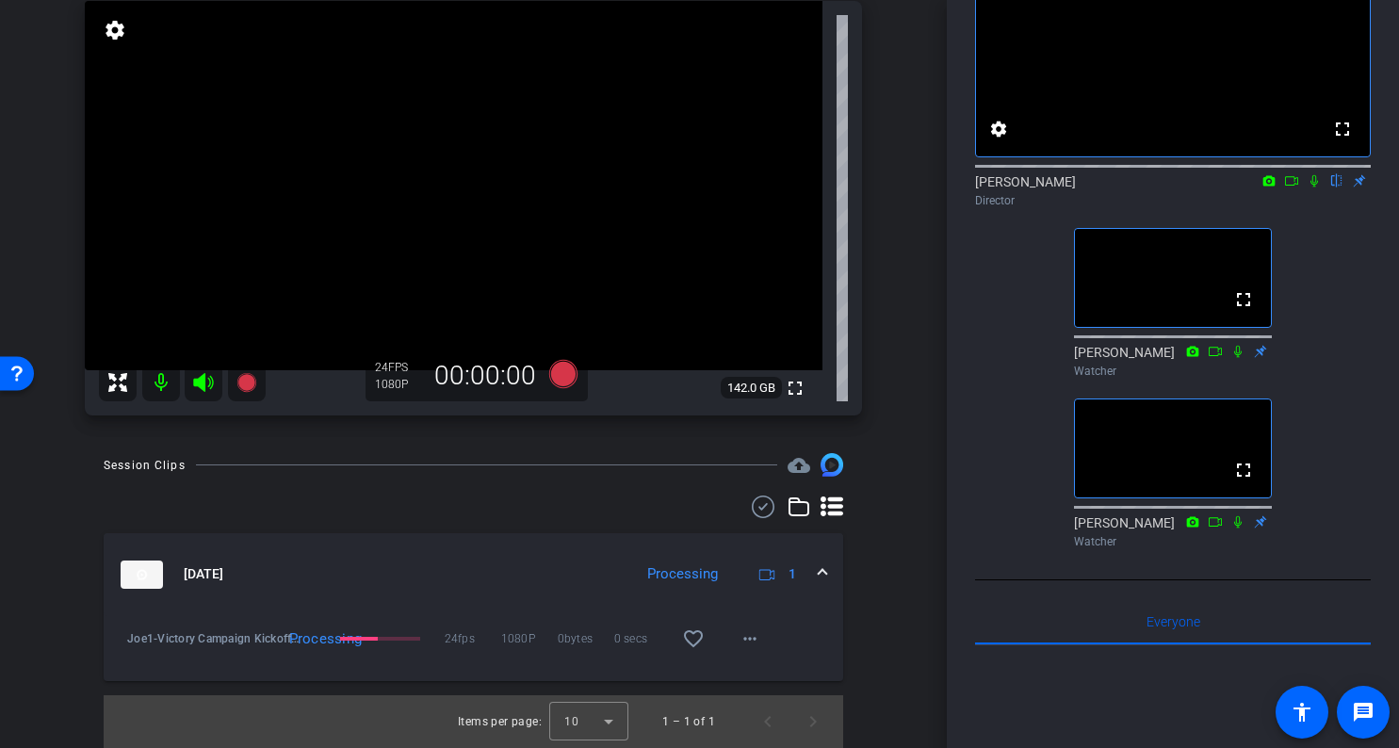
scroll to position [110, 0]
